Goal: Task Accomplishment & Management: Use online tool/utility

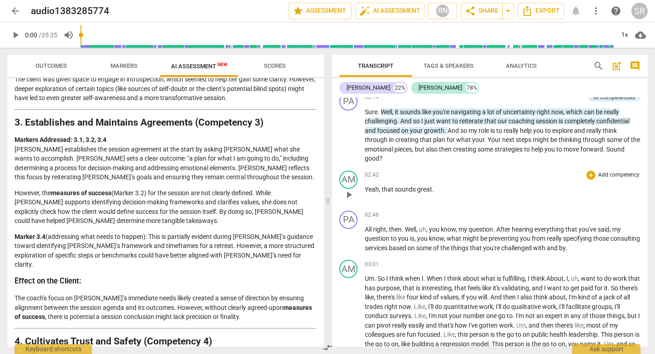
scroll to position [294, 0]
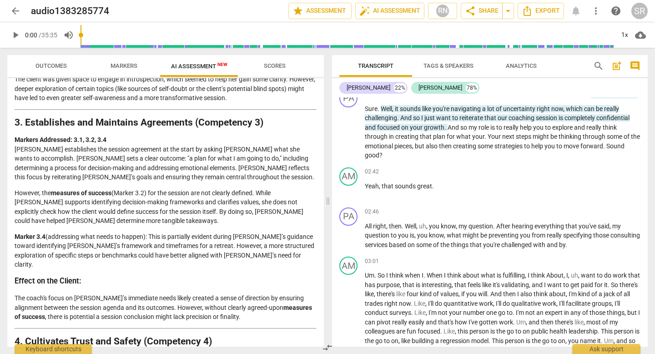
click at [48, 67] on span "Outcomes" at bounding box center [50, 65] width 31 height 7
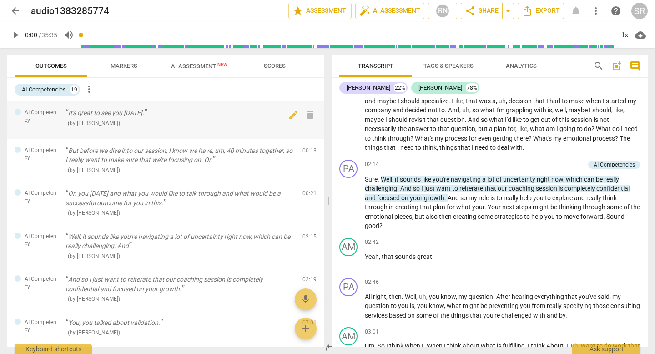
scroll to position [218, 0]
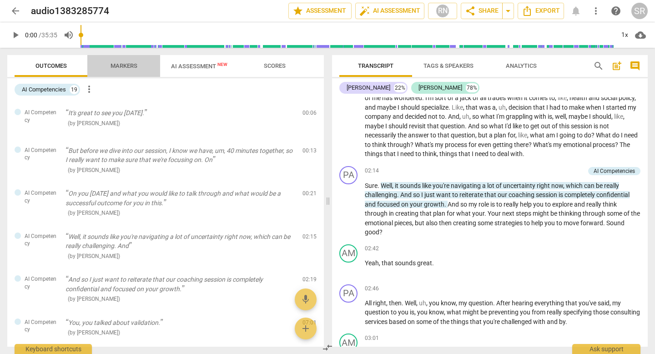
click at [127, 66] on span "Markers" at bounding box center [124, 65] width 27 height 7
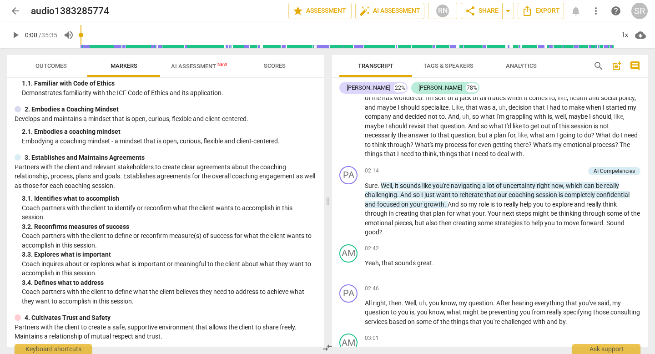
scroll to position [0, 0]
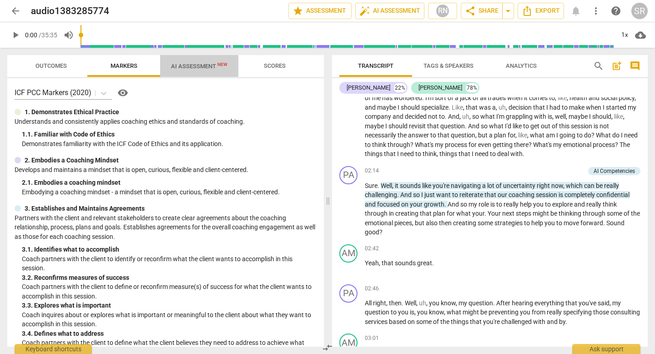
click at [193, 65] on span "AI Assessment New" at bounding box center [199, 66] width 56 height 7
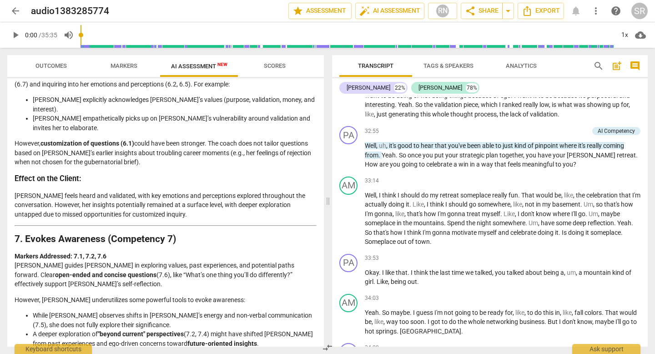
scroll to position [1085, 0]
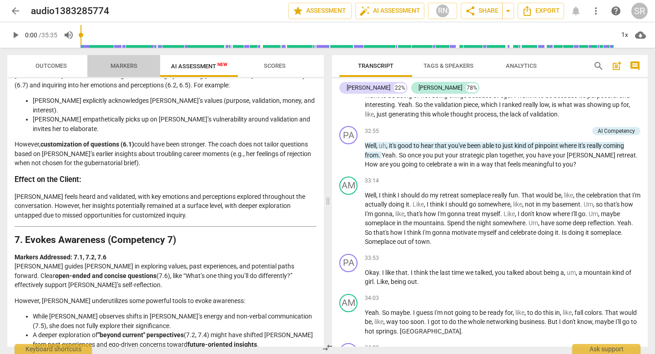
click at [124, 65] on span "Markers" at bounding box center [124, 65] width 27 height 7
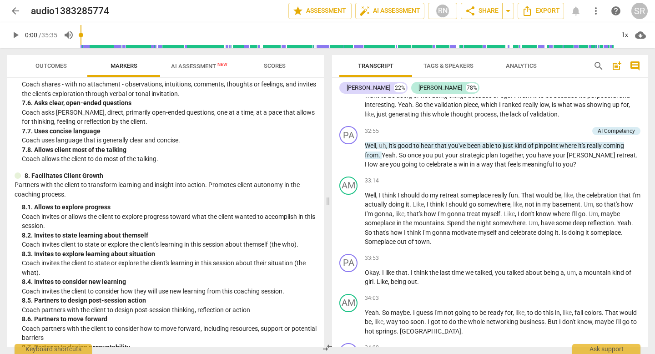
scroll to position [844, 0]
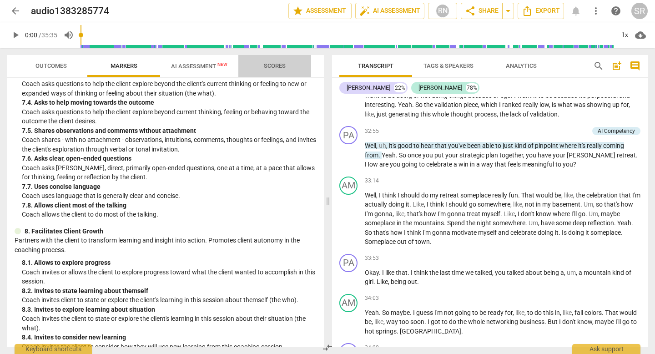
click at [272, 63] on span "Scores" at bounding box center [275, 65] width 22 height 7
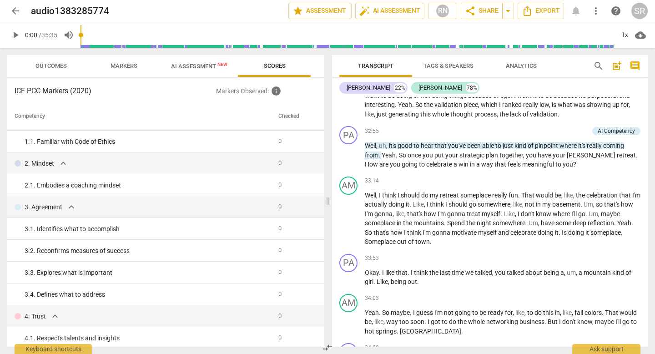
scroll to position [0, 0]
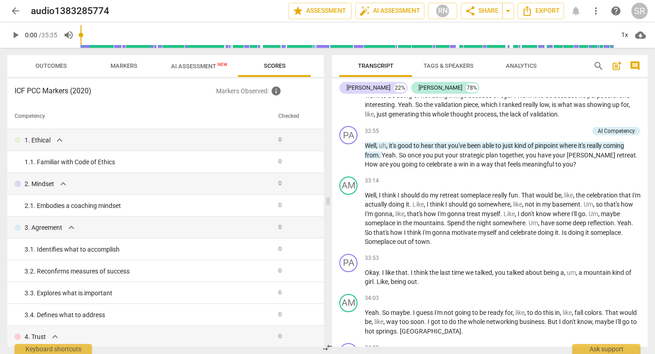
click at [47, 66] on span "Outcomes" at bounding box center [50, 65] width 31 height 7
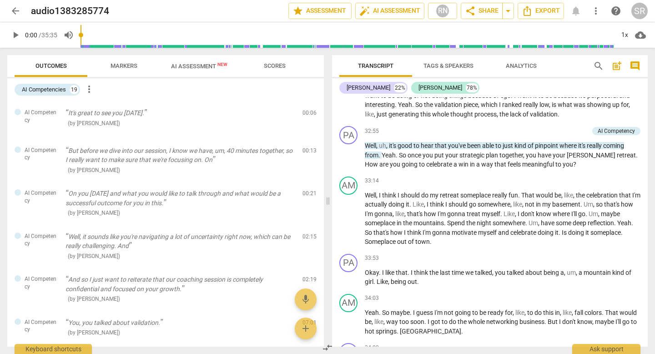
click at [88, 85] on span "more_vert" at bounding box center [89, 89] width 11 height 11
click at [57, 90] on div at bounding box center [327, 177] width 655 height 354
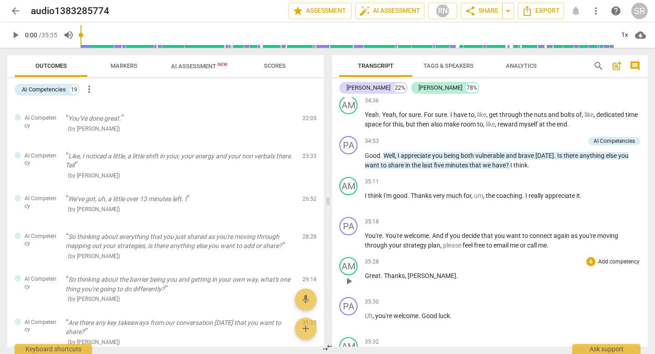
scroll to position [4376, 0]
click at [471, 197] on div "35:11 + Add competency keyboard_arrow_right I think I'm good . Thanks very much…" at bounding box center [503, 193] width 276 height 33
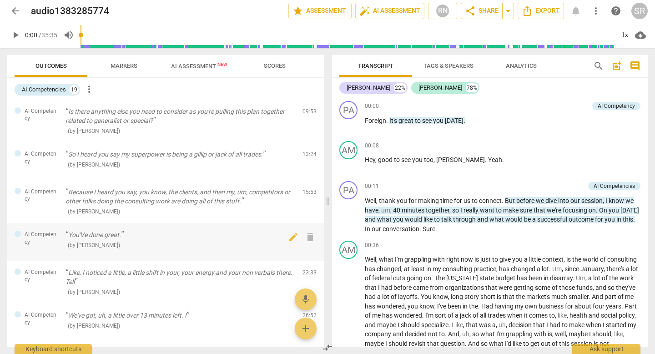
scroll to position [259, 0]
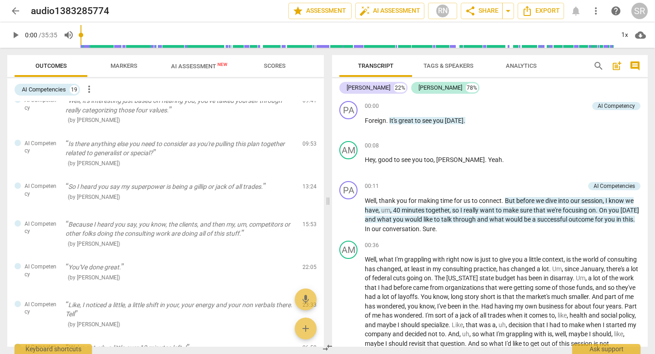
click at [124, 64] on span "Markers" at bounding box center [124, 65] width 27 height 7
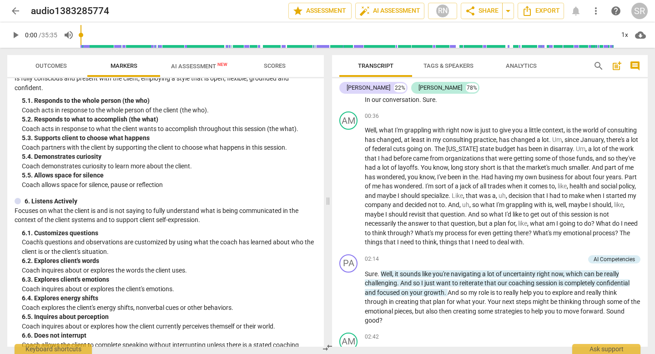
scroll to position [439, 0]
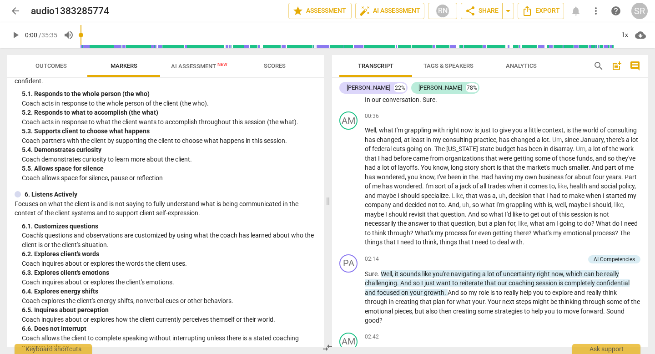
click at [50, 62] on span "Outcomes" at bounding box center [50, 65] width 31 height 7
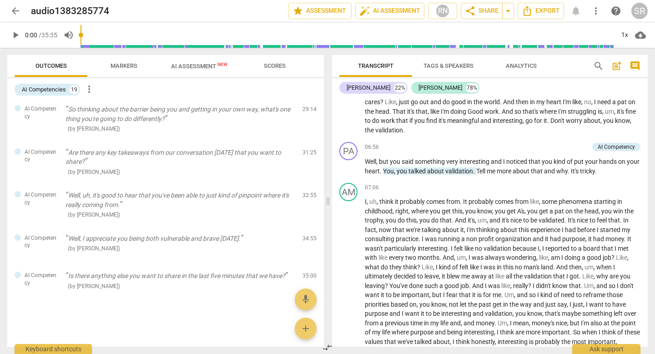
scroll to position [860, 0]
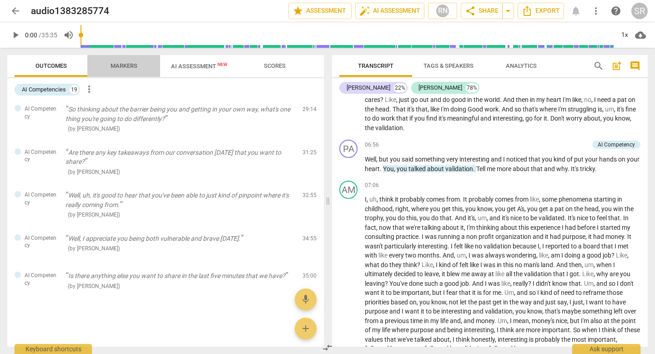
click at [122, 66] on span "Markers" at bounding box center [124, 65] width 27 height 7
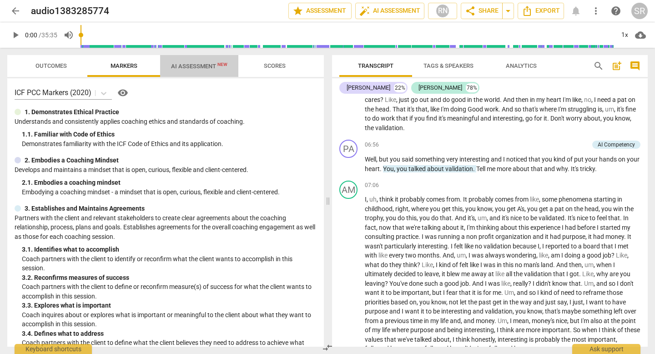
click at [196, 65] on span "AI Assessment New" at bounding box center [199, 66] width 56 height 7
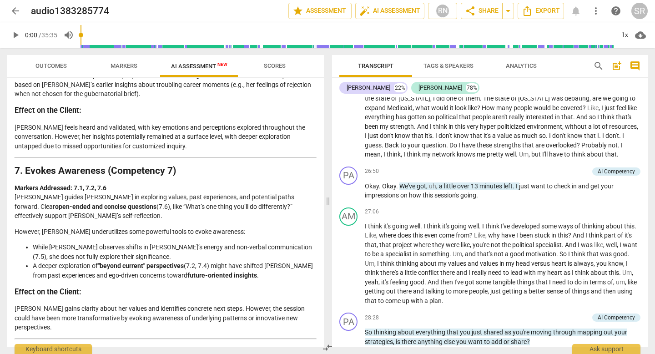
scroll to position [3258, 0]
